Goal: Task Accomplishment & Management: Manage account settings

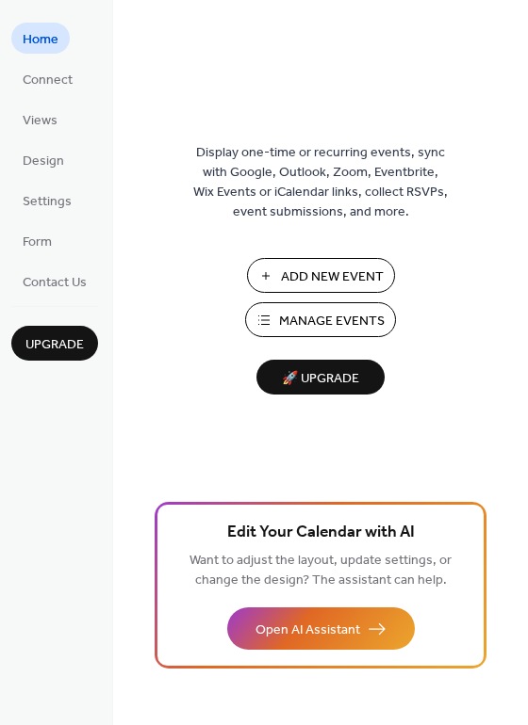
click at [321, 325] on span "Manage Events" at bounding box center [332, 322] width 106 height 20
click at [335, 324] on span "Manage Events" at bounding box center [332, 322] width 106 height 20
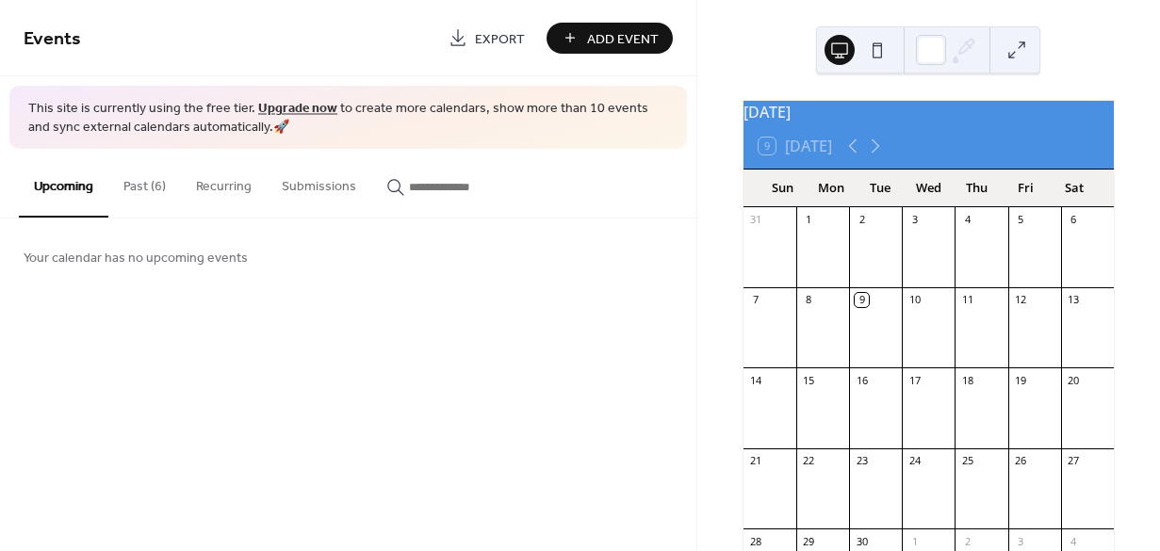
click at [142, 184] on button "Past (6)" at bounding box center [144, 182] width 73 height 67
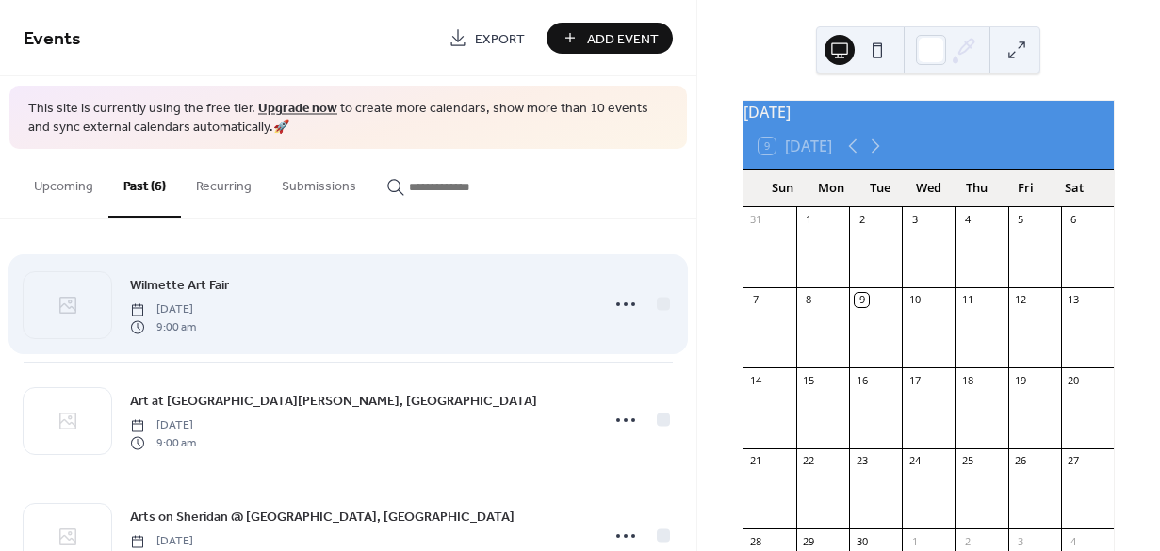
click at [178, 320] on span "9:00 am" at bounding box center [163, 326] width 66 height 17
click at [620, 310] on icon at bounding box center [626, 304] width 30 height 30
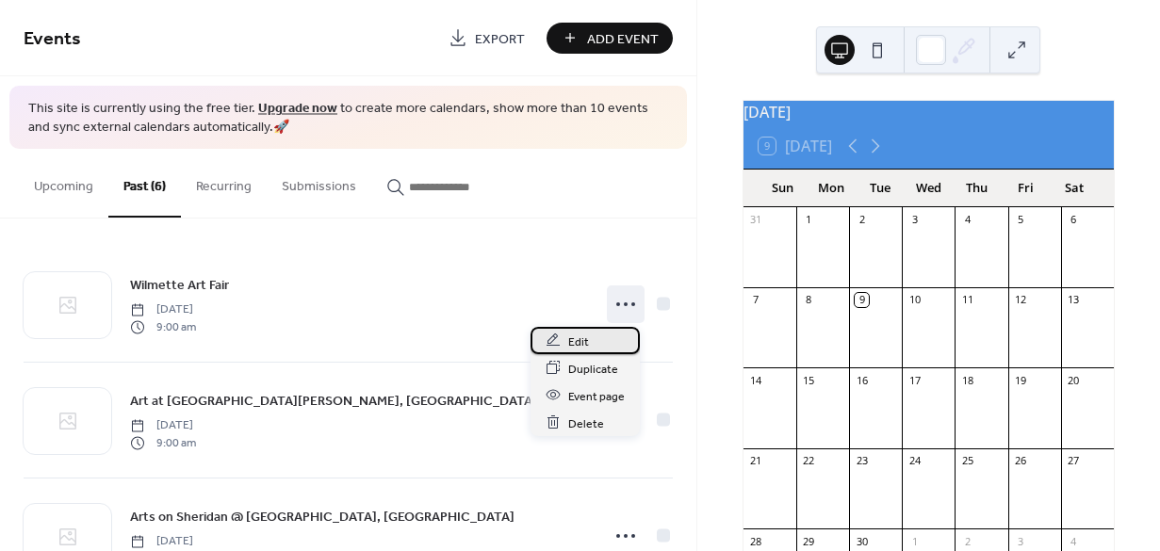
click at [577, 344] on span "Edit" at bounding box center [578, 342] width 21 height 20
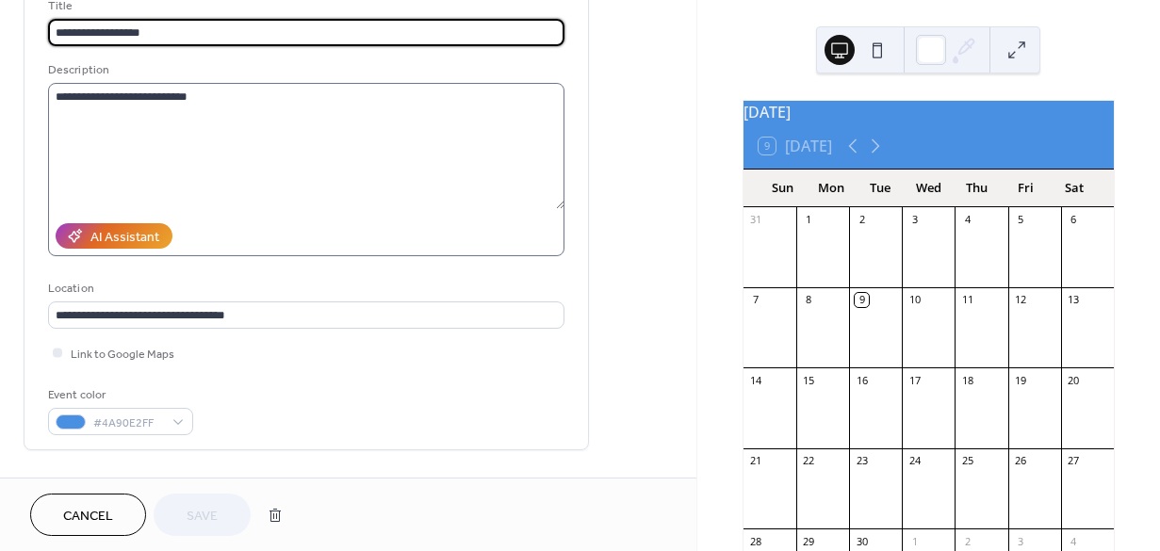
scroll to position [106, 0]
